Goal: Navigation & Orientation: Find specific page/section

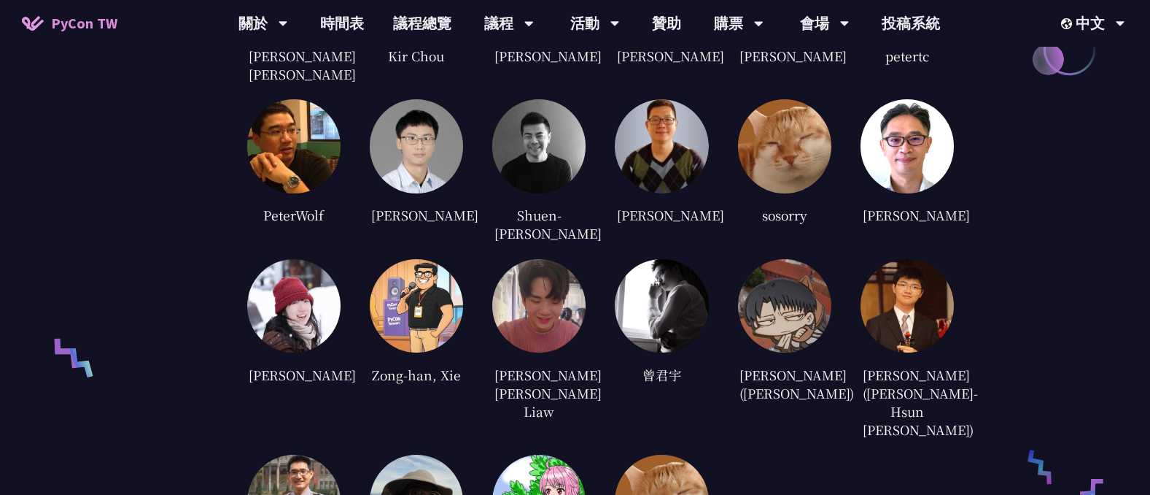
scroll to position [3606, 0]
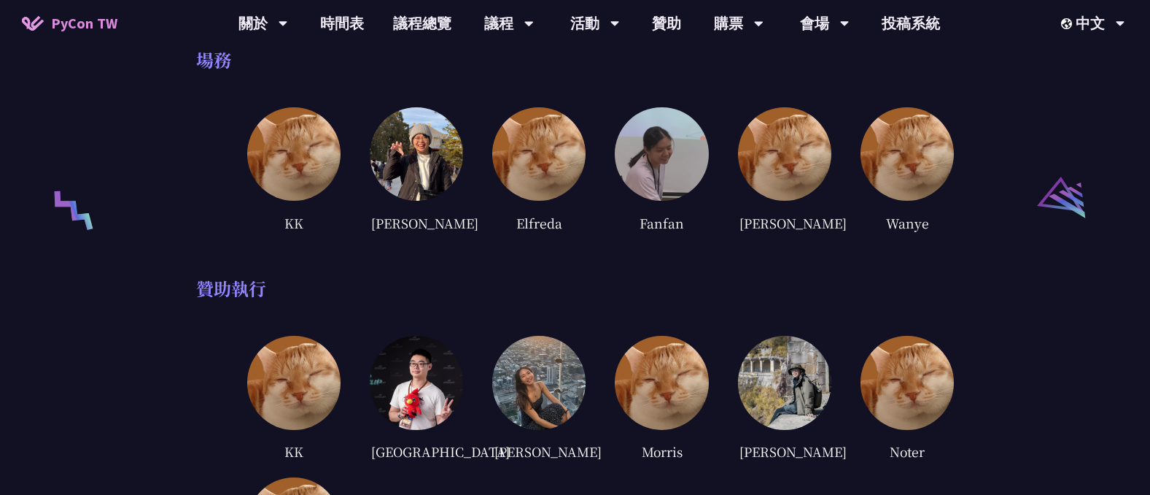
scroll to position [2363, 0]
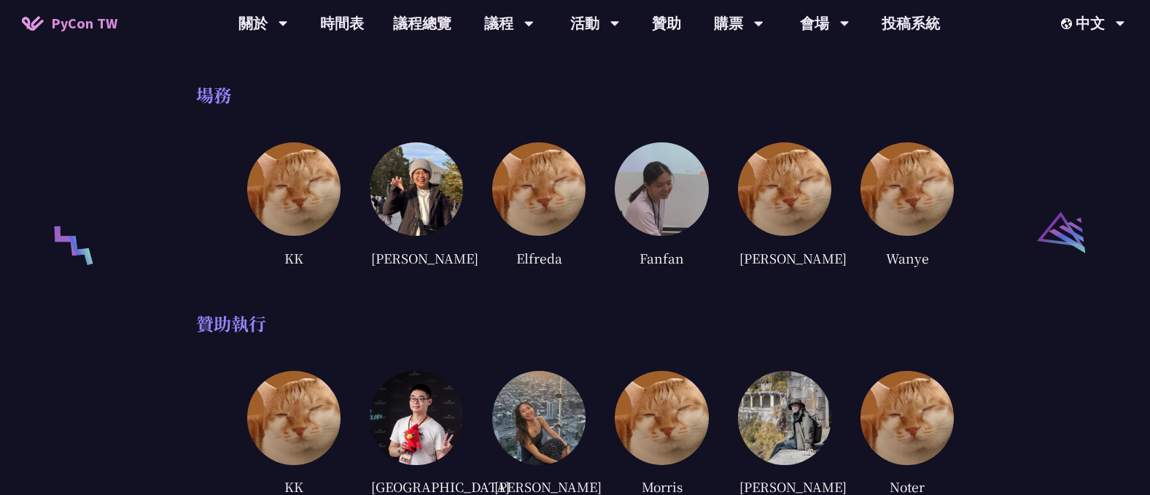
click at [876, 312] on div "贊助執行" at bounding box center [575, 323] width 759 height 22
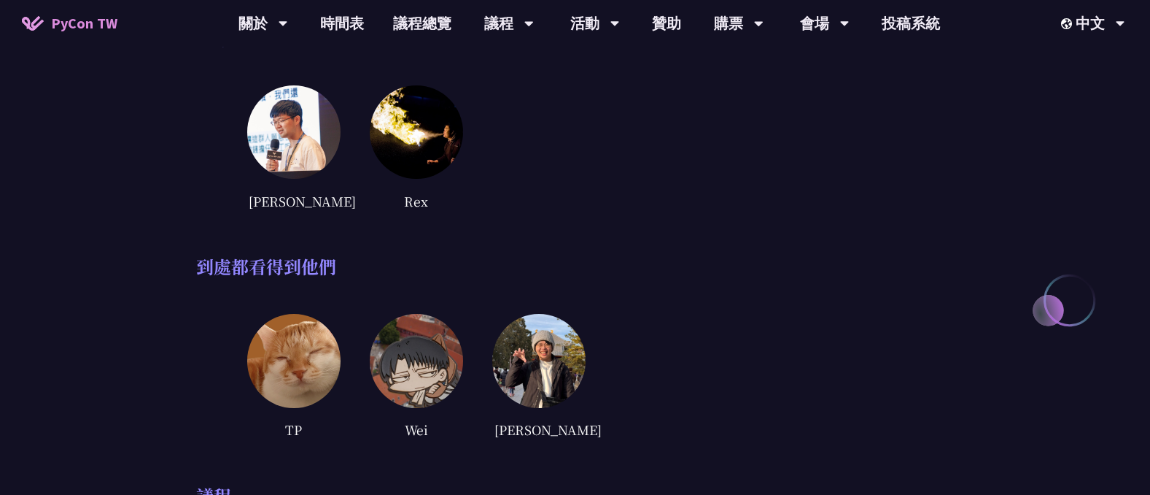
scroll to position [0, 0]
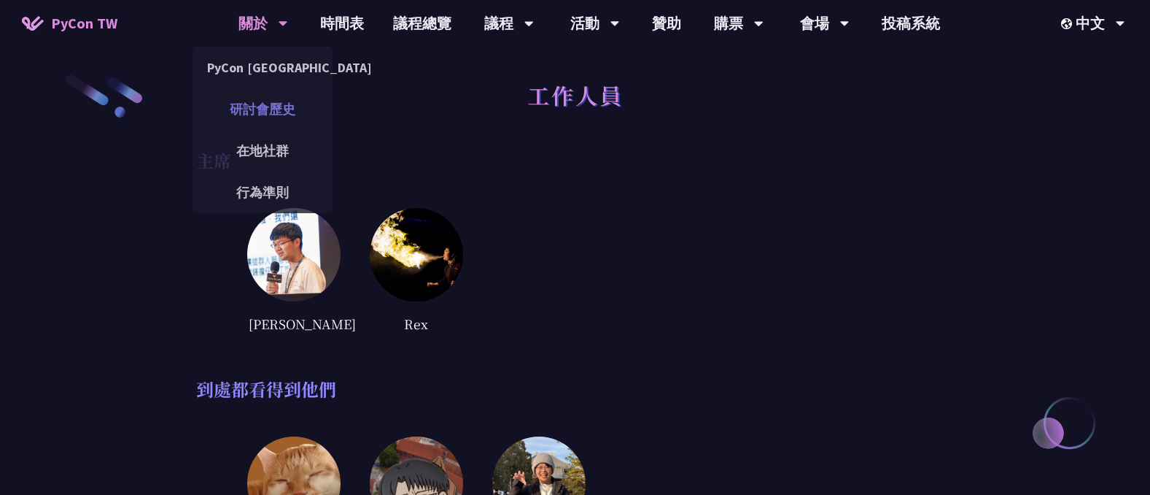
click at [272, 105] on link "研討會歷史" at bounding box center [263, 109] width 140 height 34
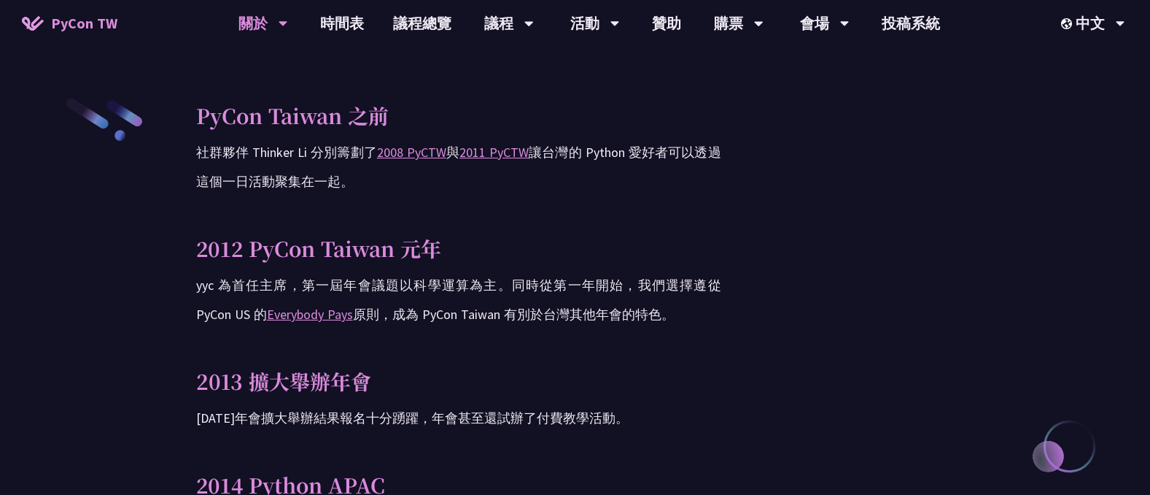
scroll to position [123, 0]
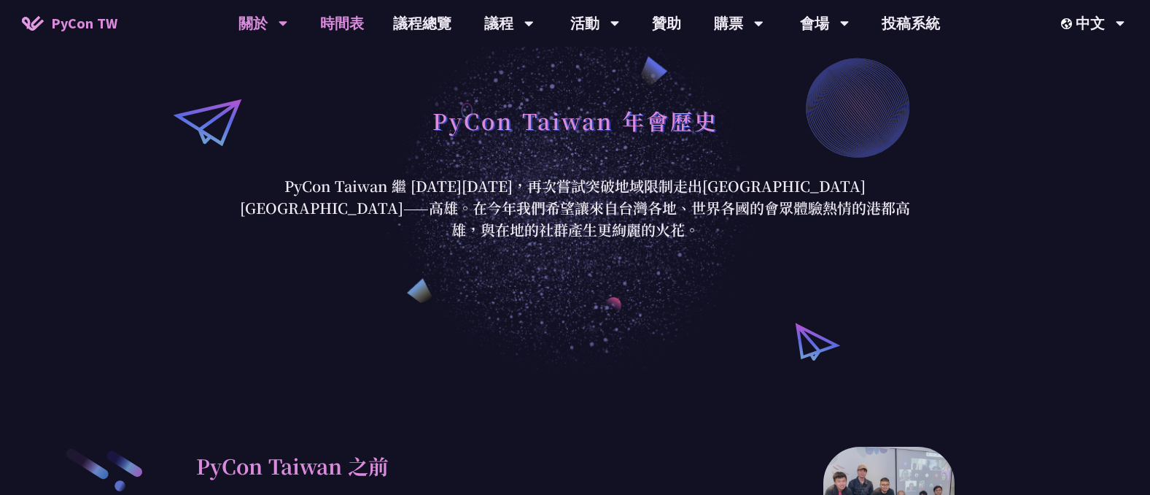
click at [354, 29] on link "時間表" at bounding box center [342, 23] width 73 height 47
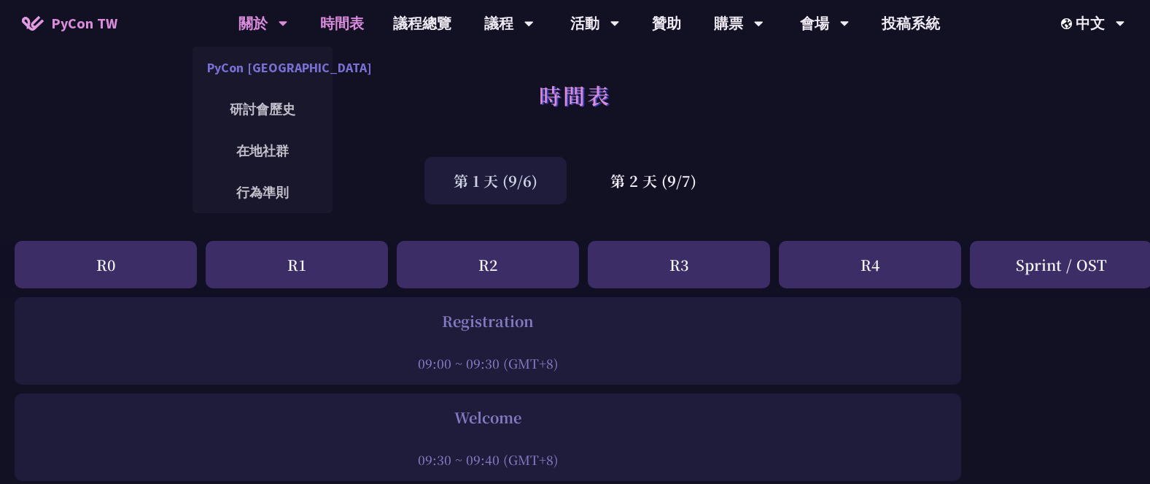
click at [279, 63] on link "PyCon [GEOGRAPHIC_DATA]" at bounding box center [263, 67] width 140 height 34
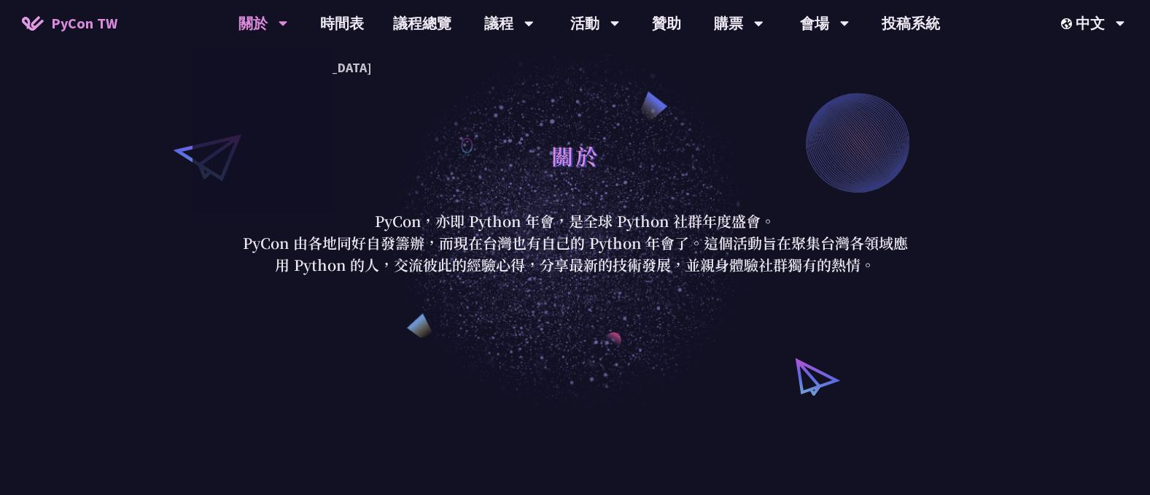
click at [437, 146] on div "關於" at bounding box center [575, 171] width 678 height 77
click at [81, 28] on span "PyCon TW" at bounding box center [84, 23] width 66 height 22
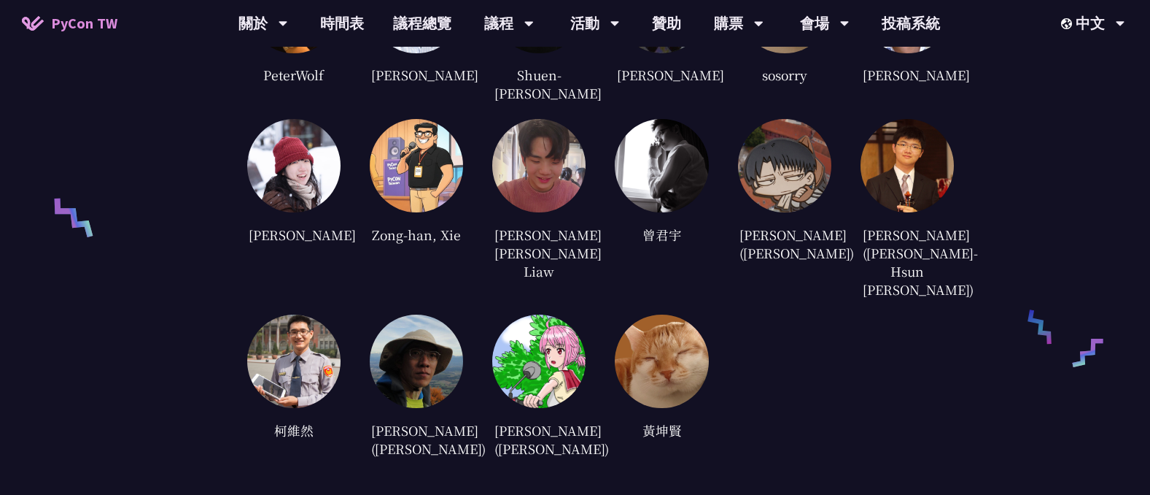
scroll to position [3536, 0]
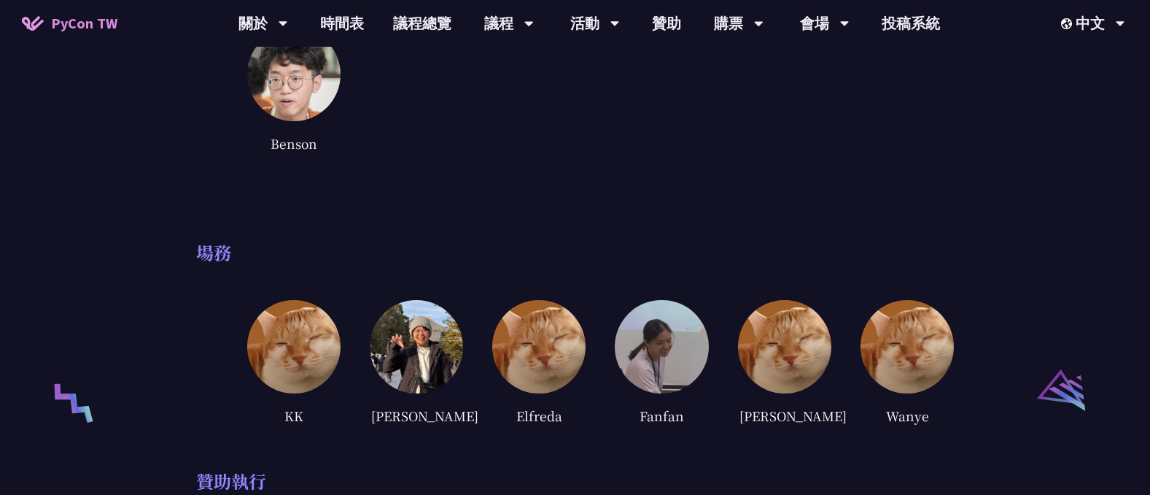
scroll to position [2258, 0]
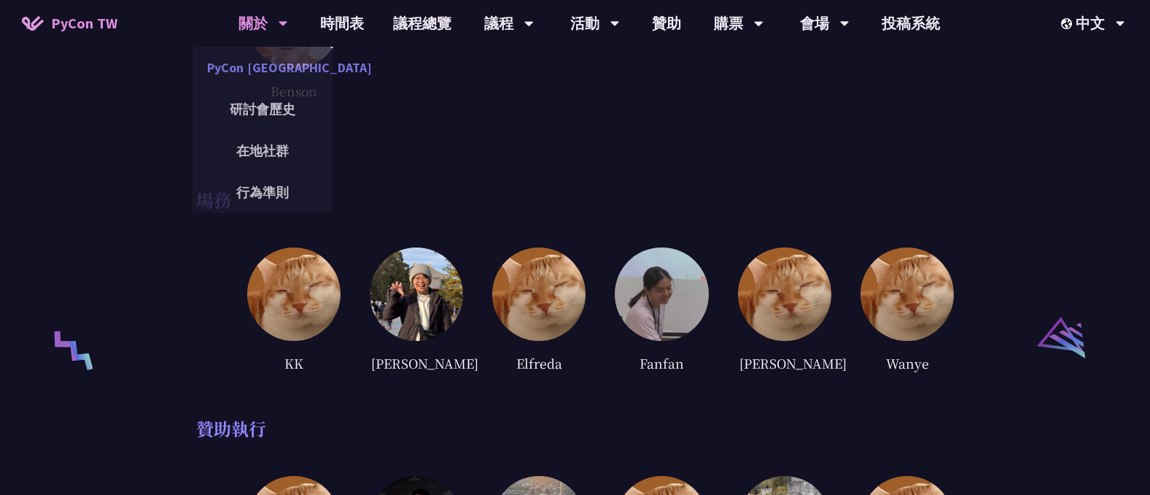
click at [274, 66] on link "PyCon [GEOGRAPHIC_DATA]" at bounding box center [263, 67] width 140 height 34
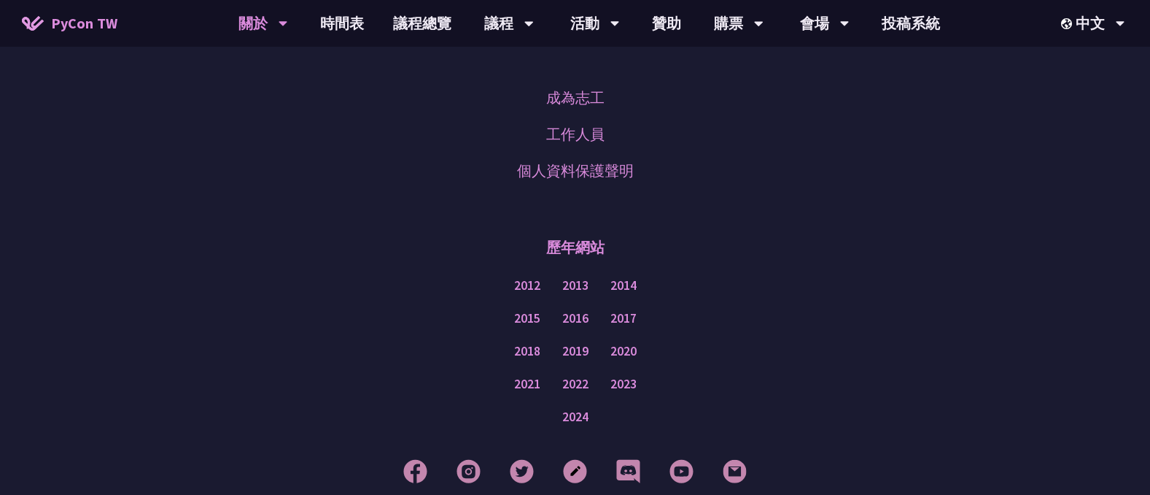
scroll to position [910, 0]
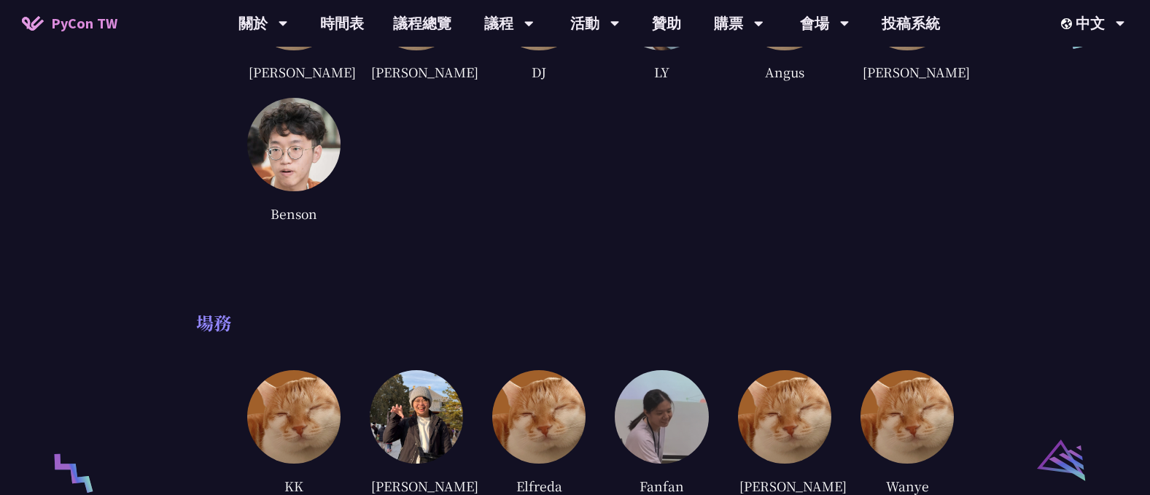
scroll to position [2258, 0]
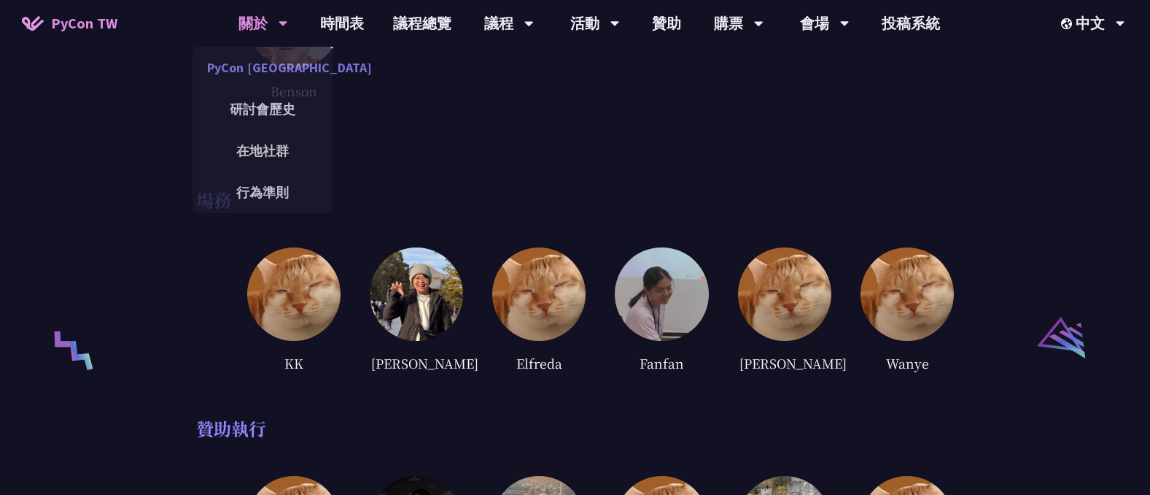
click at [273, 60] on link "PyCon [GEOGRAPHIC_DATA]" at bounding box center [263, 67] width 140 height 34
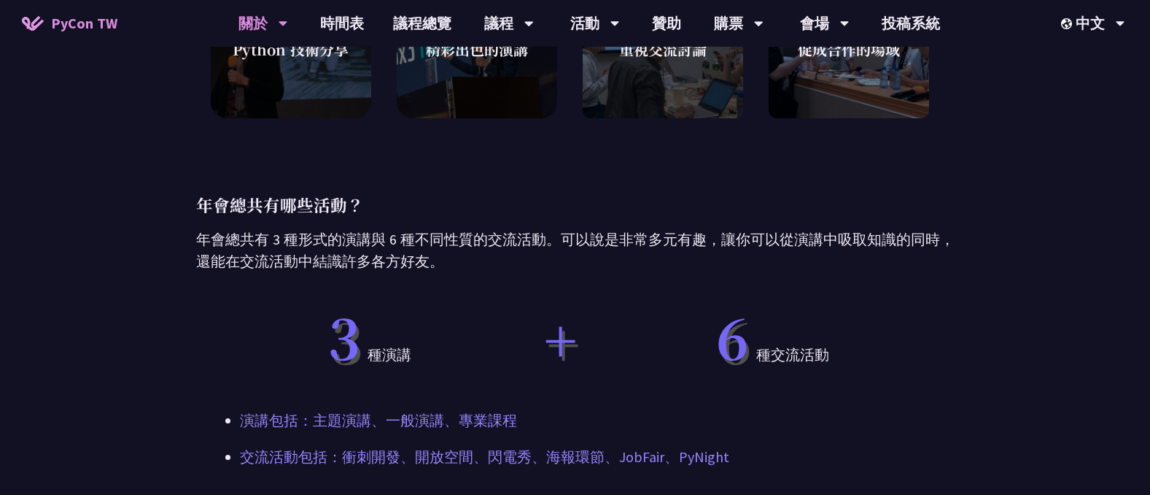
scroll to position [1015, 0]
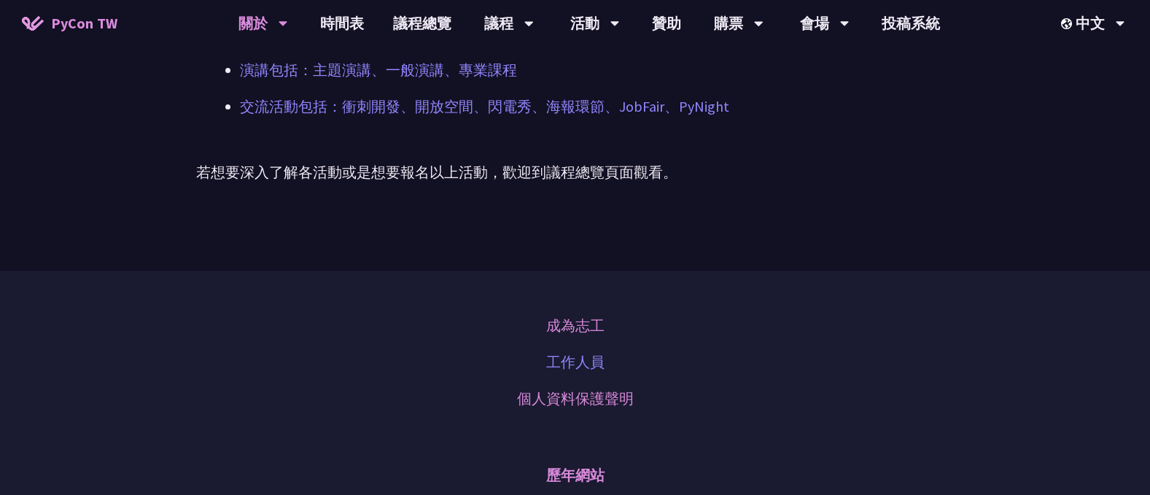
click at [582, 371] on link "工作人員" at bounding box center [575, 362] width 58 height 22
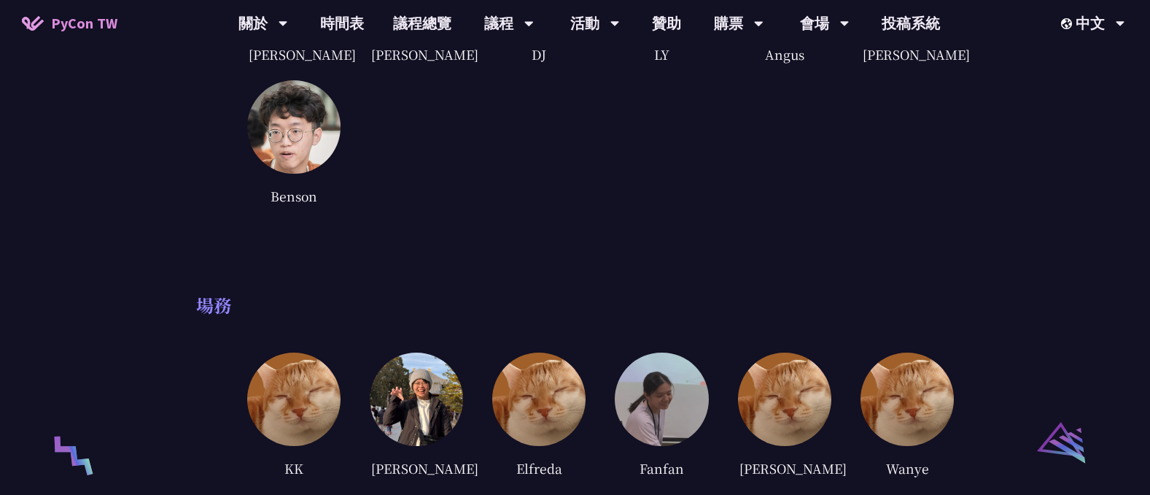
scroll to position [2188, 0]
